Goal: Find specific page/section: Find specific page/section

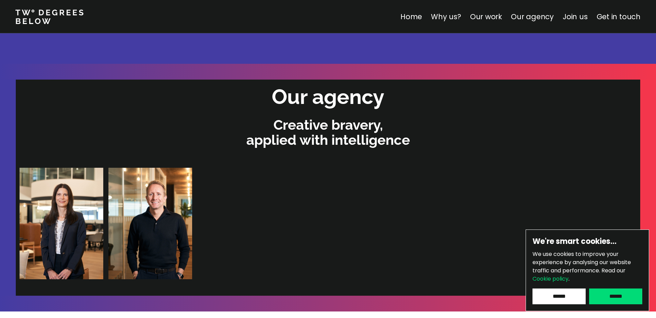
scroll to position [1400, 0]
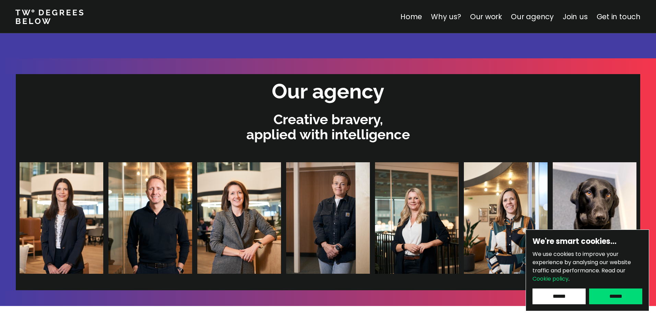
click at [285, 220] on img at bounding box center [327, 218] width 84 height 112
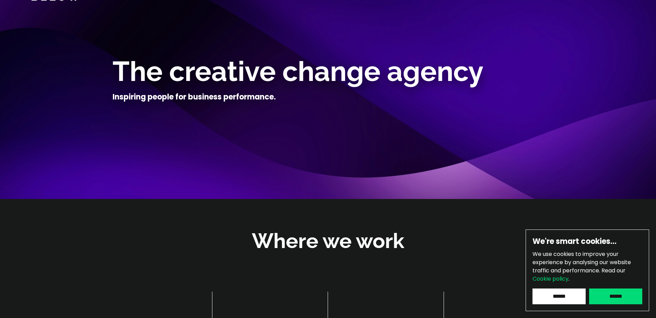
scroll to position [0, 0]
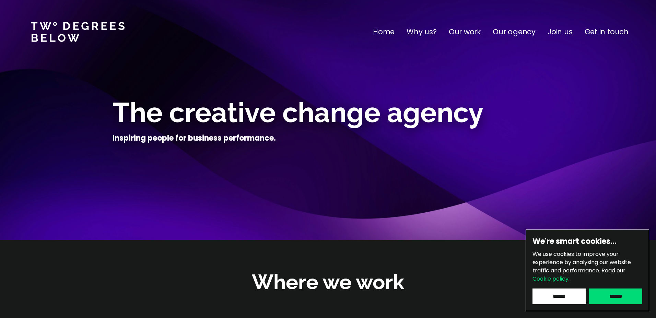
click at [514, 34] on p "Our agency" at bounding box center [514, 31] width 43 height 11
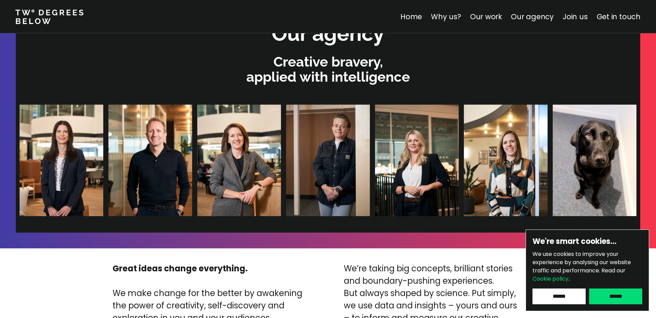
scroll to position [1458, 0]
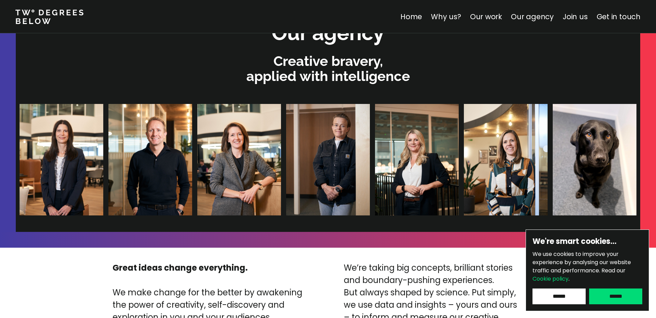
click at [286, 140] on img at bounding box center [328, 160] width 84 height 112
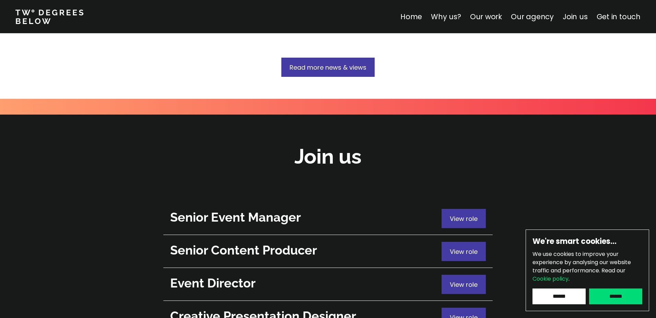
scroll to position [2365, 0]
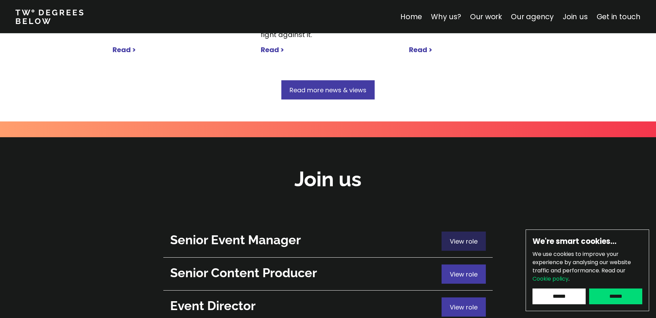
click at [472, 237] on span "View role" at bounding box center [464, 241] width 28 height 9
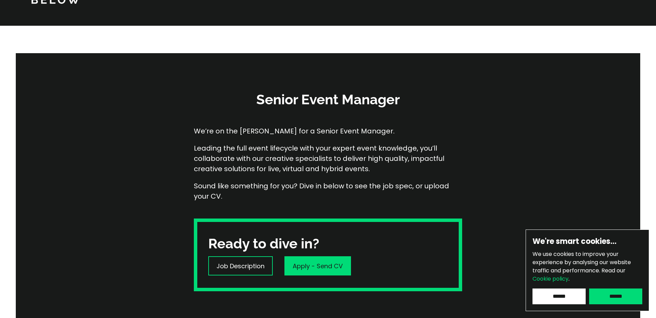
scroll to position [70, 0]
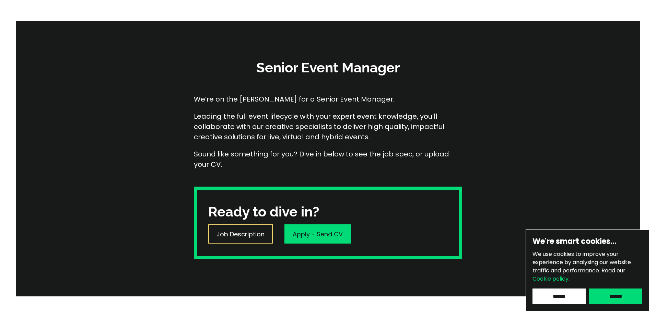
click at [243, 237] on p "Job Description" at bounding box center [241, 234] width 48 height 9
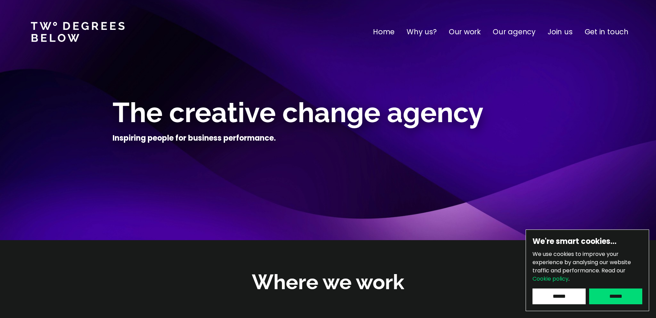
click at [563, 31] on p "Join us" at bounding box center [560, 31] width 25 height 11
